Goal: Find specific page/section: Find specific page/section

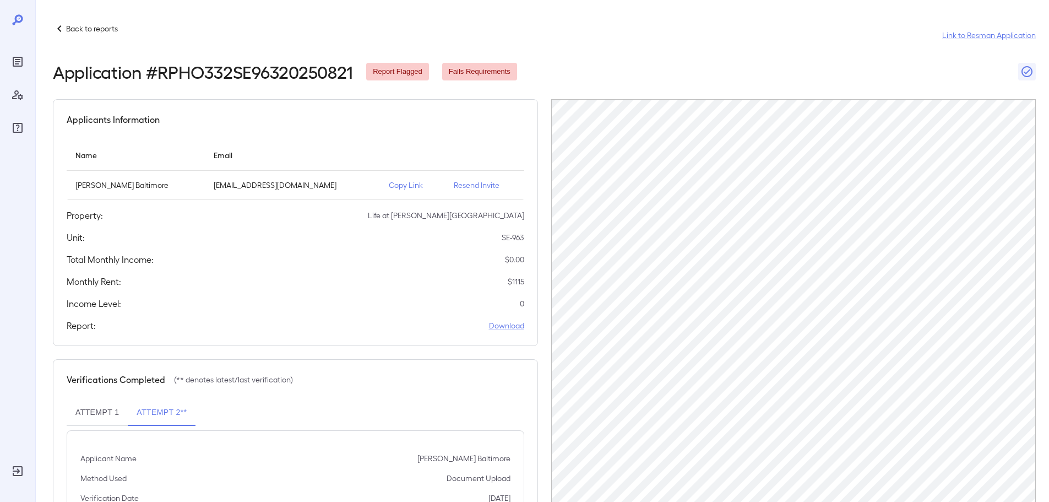
click at [85, 31] on p "Back to reports" at bounding box center [92, 28] width 52 height 11
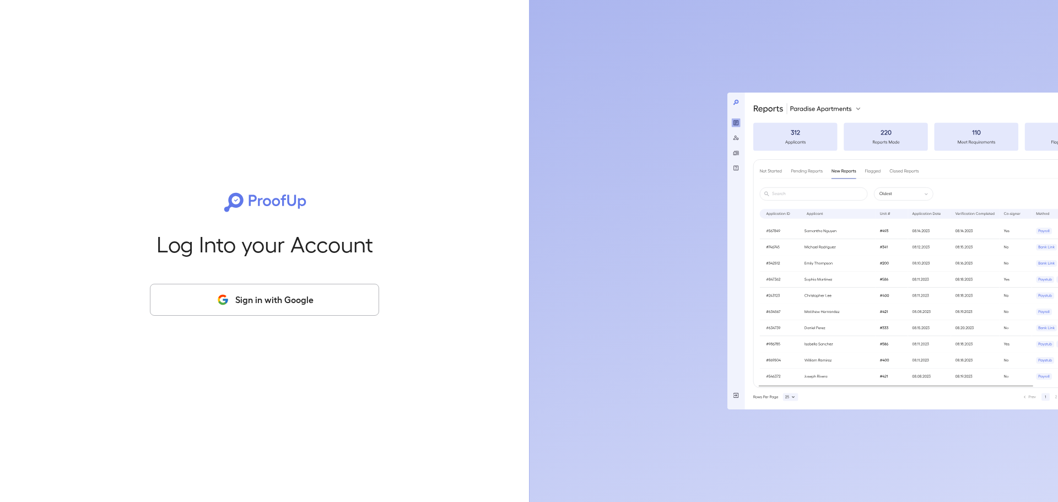
click at [295, 302] on button "Sign in with Google" at bounding box center [264, 300] width 229 height 32
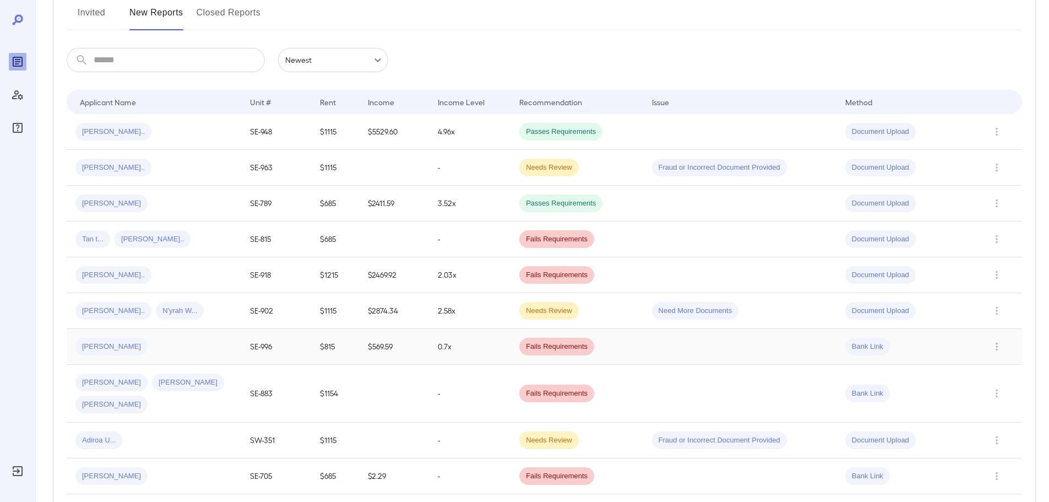
scroll to position [165, 0]
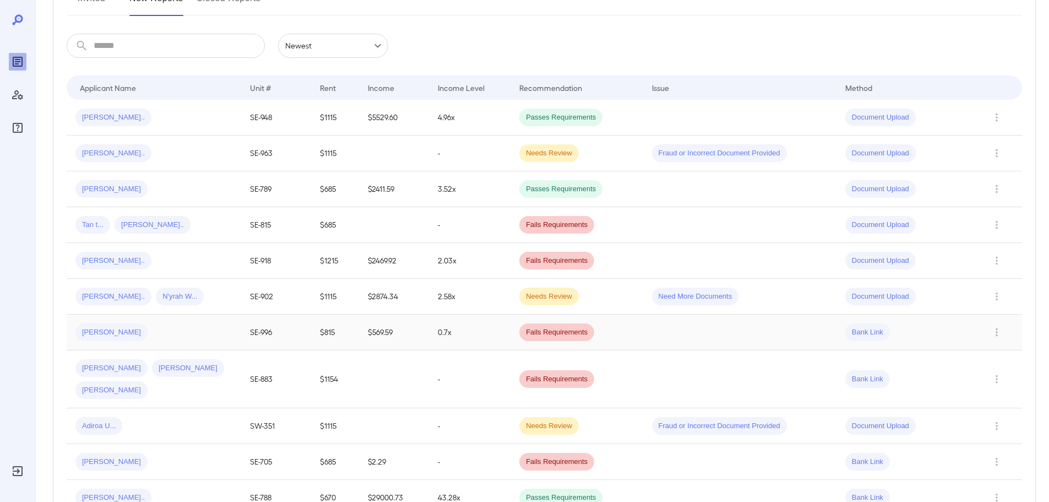
click at [243, 342] on td "SE-996" at bounding box center [276, 333] width 70 height 36
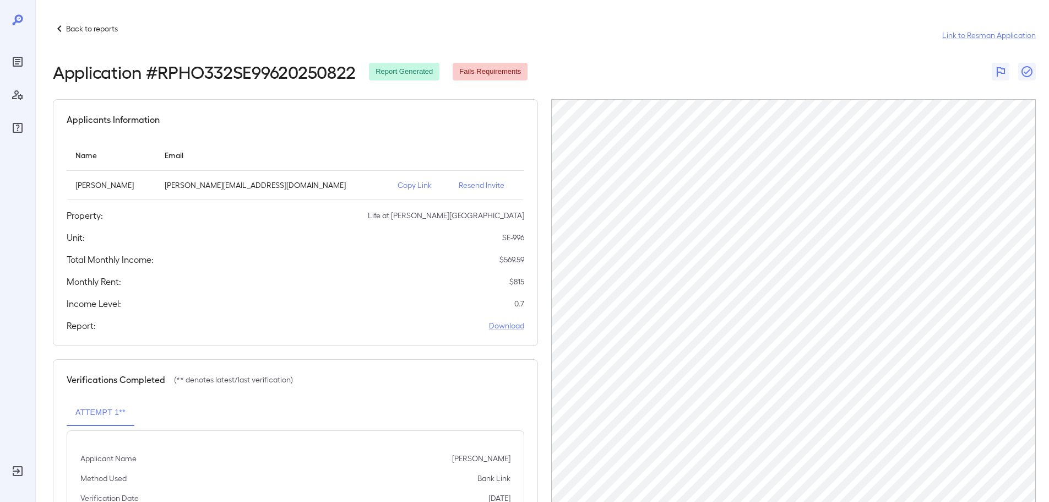
click at [398, 186] on p "Copy Link" at bounding box center [419, 185] width 43 height 11
click at [398, 183] on p "Copy Link" at bounding box center [419, 185] width 43 height 11
